Goal: Entertainment & Leisure: Consume media (video, audio)

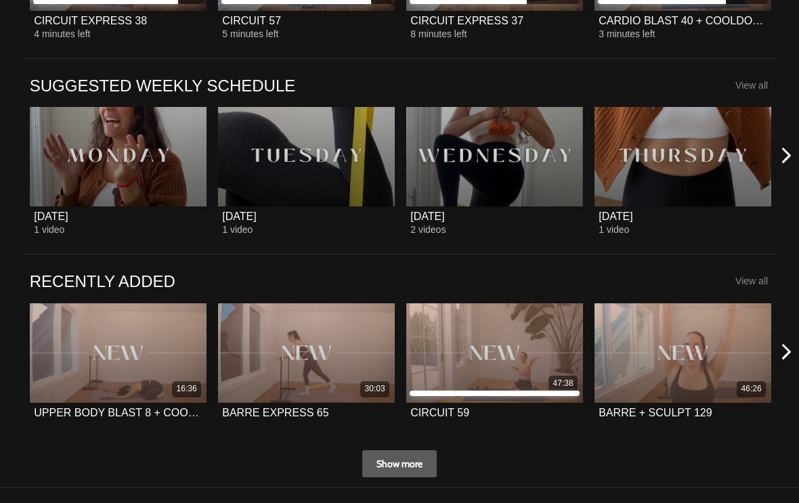
scroll to position [491, 0]
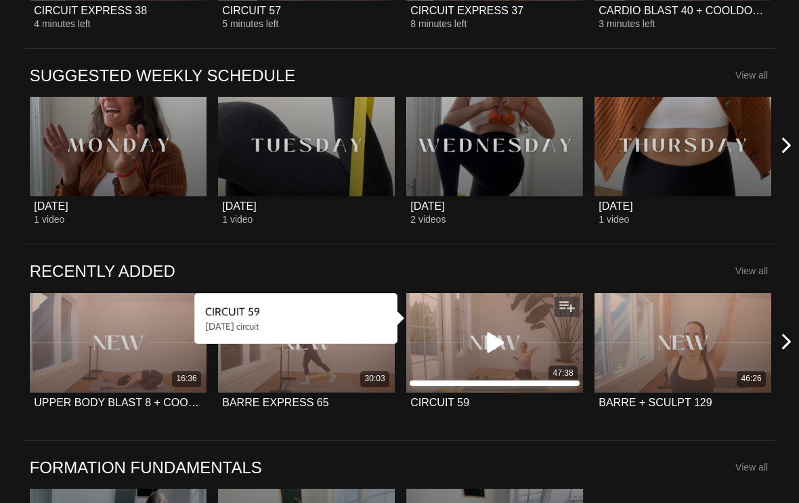
click at [494, 343] on icon at bounding box center [494, 343] width 41 height 24
